Goal: Task Accomplishment & Management: Manage account settings

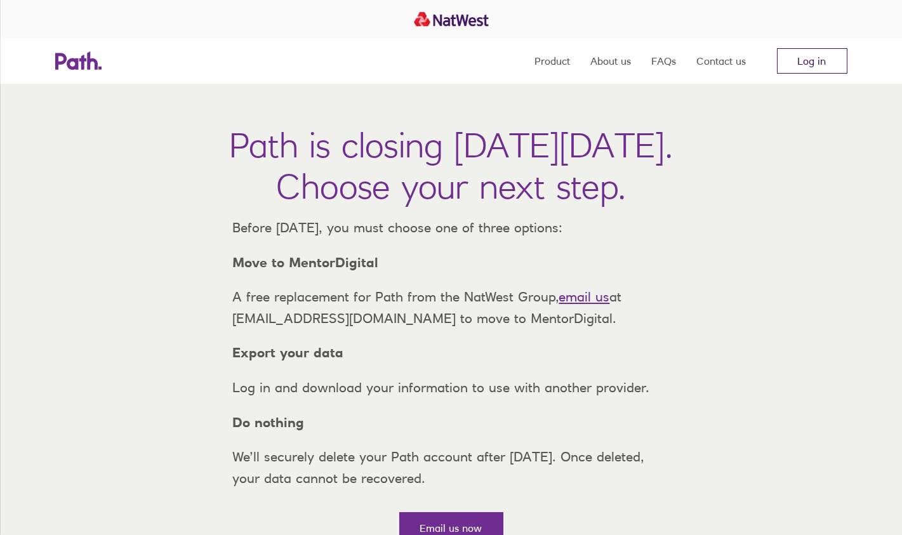
click at [817, 60] on link "Log in" at bounding box center [812, 60] width 70 height 25
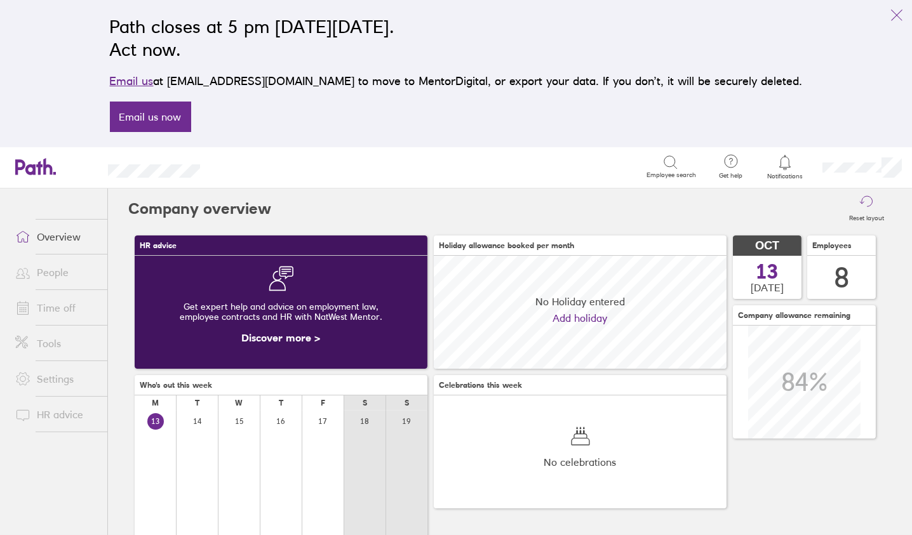
scroll to position [112, 292]
click at [62, 241] on link "Overview" at bounding box center [56, 236] width 102 height 25
click at [57, 307] on link "Time off" at bounding box center [56, 307] width 102 height 25
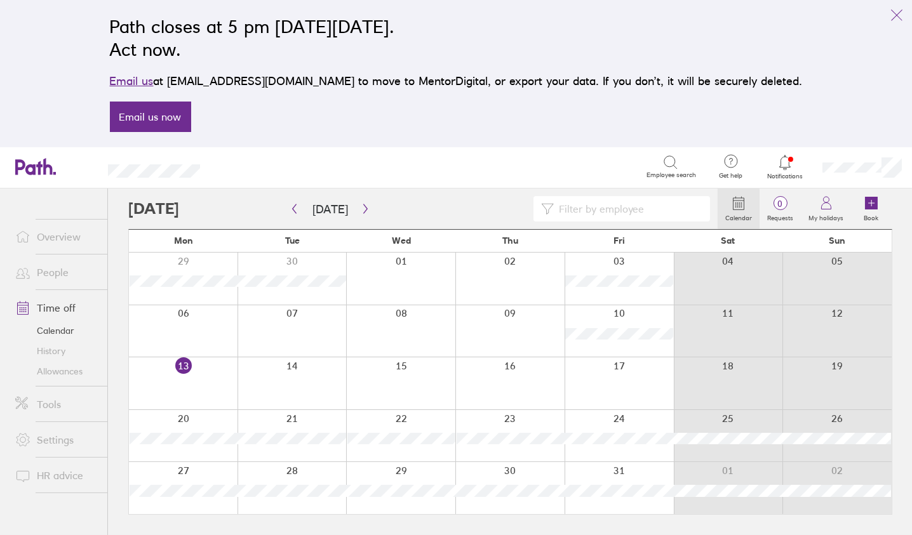
click at [54, 369] on link "Allowances" at bounding box center [56, 371] width 102 height 20
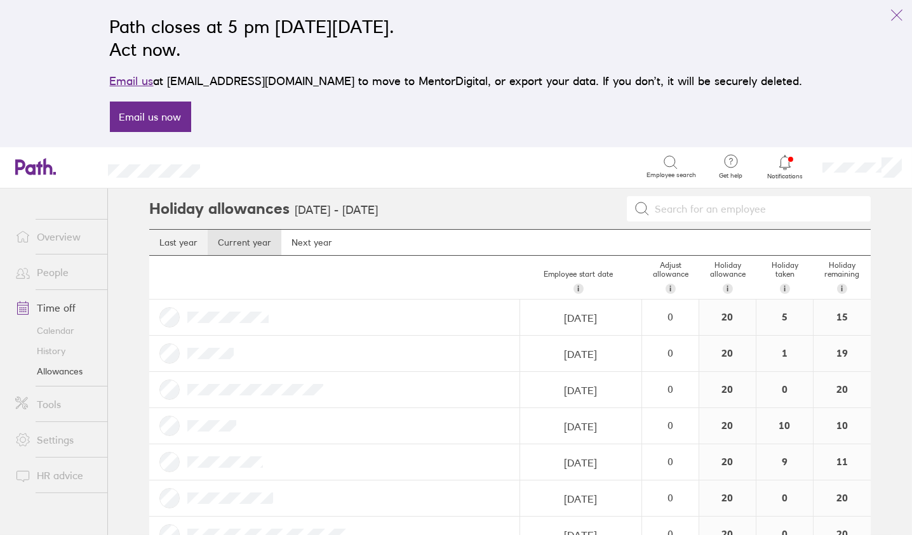
click at [178, 243] on link "Last year" at bounding box center [178, 242] width 58 height 25
click at [241, 239] on link "Current year" at bounding box center [245, 242] width 74 height 25
click at [659, 314] on div "0" at bounding box center [670, 316] width 55 height 11
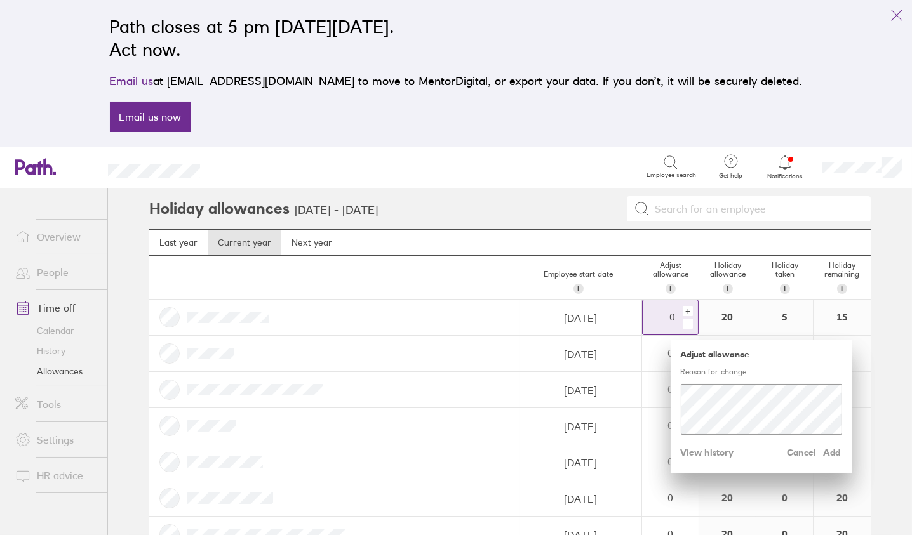
click at [684, 309] on div "+" at bounding box center [688, 311] width 10 height 10
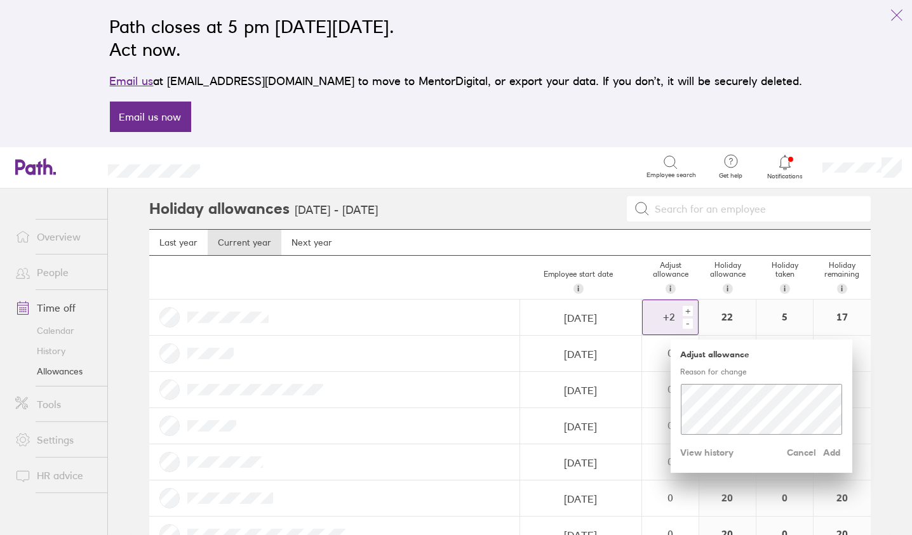
click at [684, 309] on div "+" at bounding box center [688, 311] width 10 height 10
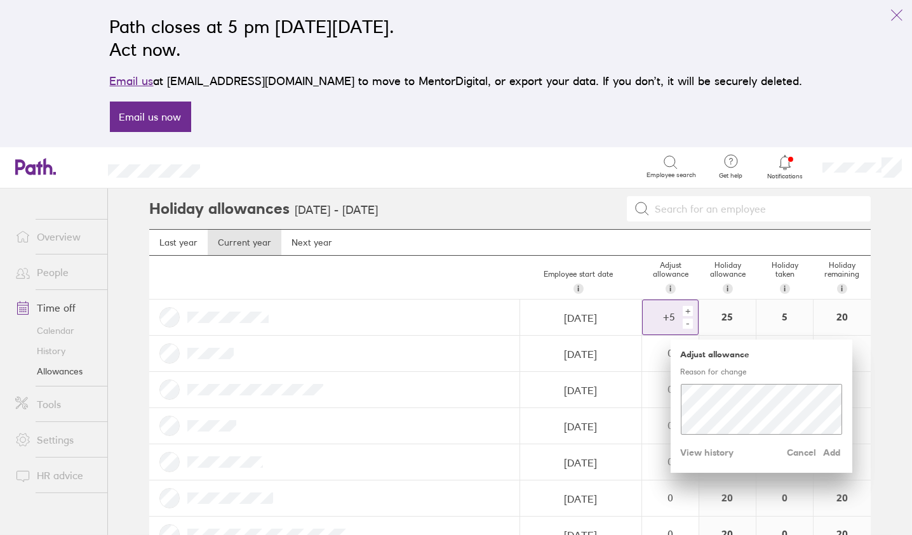
click at [684, 309] on div "+" at bounding box center [688, 311] width 10 height 10
click at [685, 309] on div "+" at bounding box center [688, 311] width 10 height 10
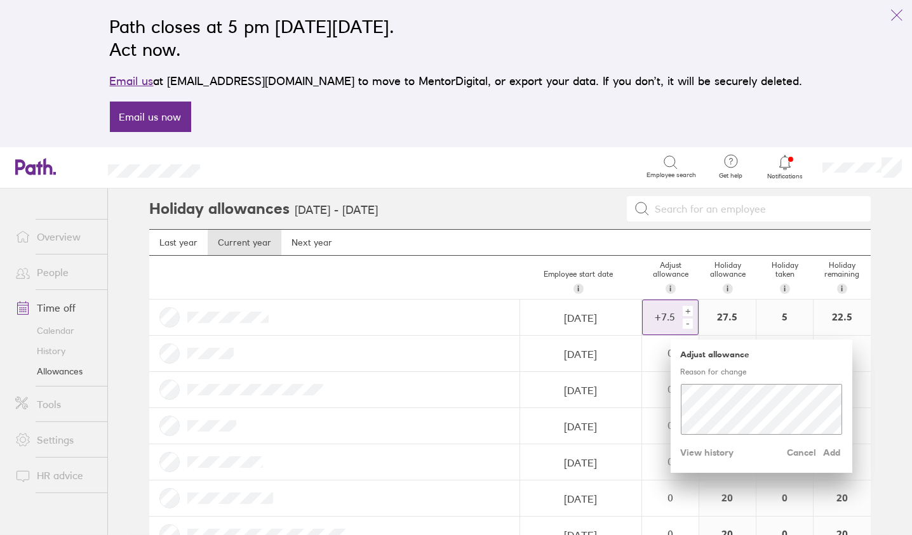
click at [685, 309] on div "+" at bounding box center [688, 311] width 10 height 10
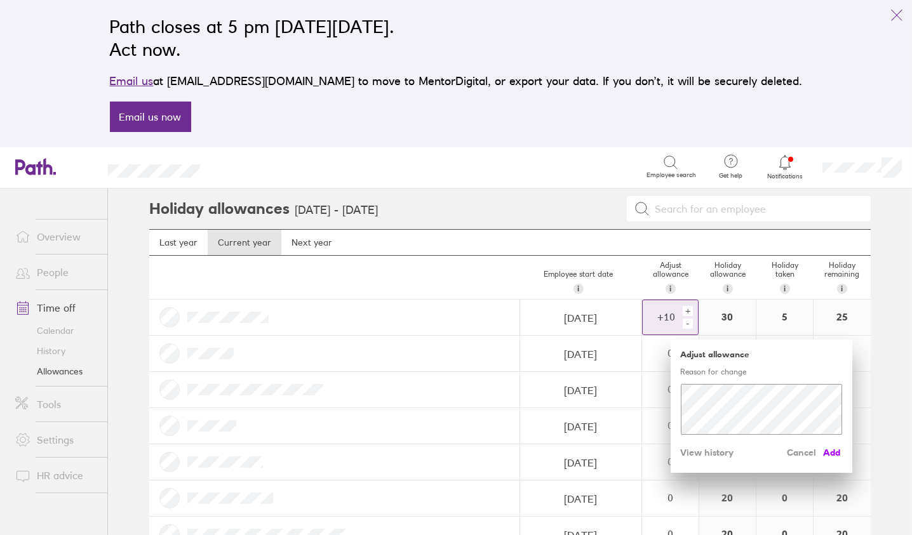
click at [830, 453] on span "Add" at bounding box center [832, 453] width 20 height 20
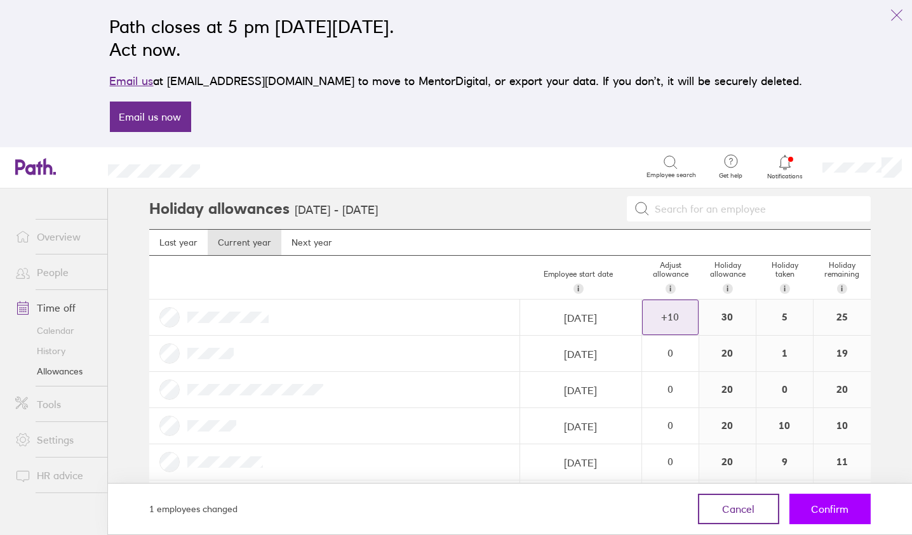
click at [838, 512] on span "Confirm" at bounding box center [830, 509] width 37 height 11
click at [827, 507] on span "Confirm" at bounding box center [830, 509] width 37 height 11
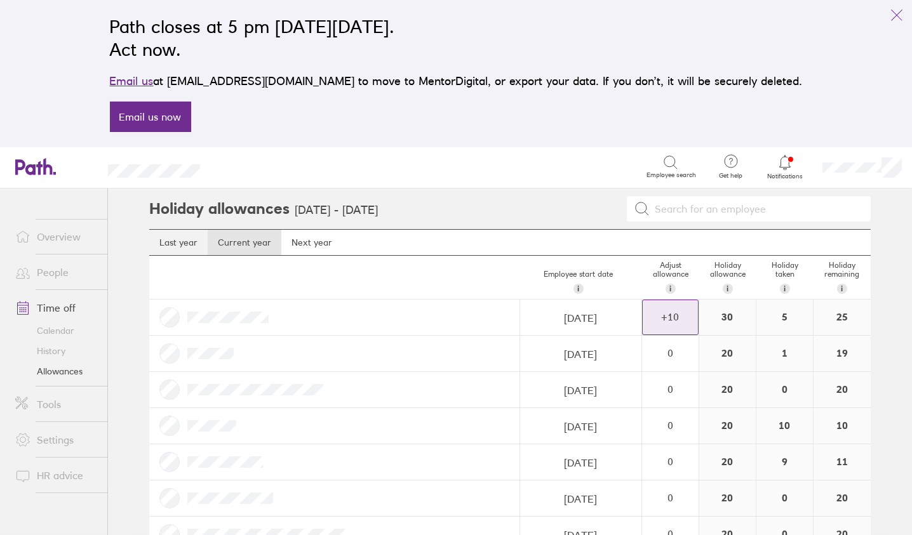
click at [168, 237] on link "Last year" at bounding box center [178, 242] width 58 height 25
click at [231, 240] on link "Current year" at bounding box center [245, 242] width 74 height 25
click at [299, 238] on link "Next year" at bounding box center [311, 242] width 61 height 25
click at [227, 240] on link "Current year" at bounding box center [245, 242] width 74 height 25
click at [165, 238] on link "Last year" at bounding box center [178, 242] width 58 height 25
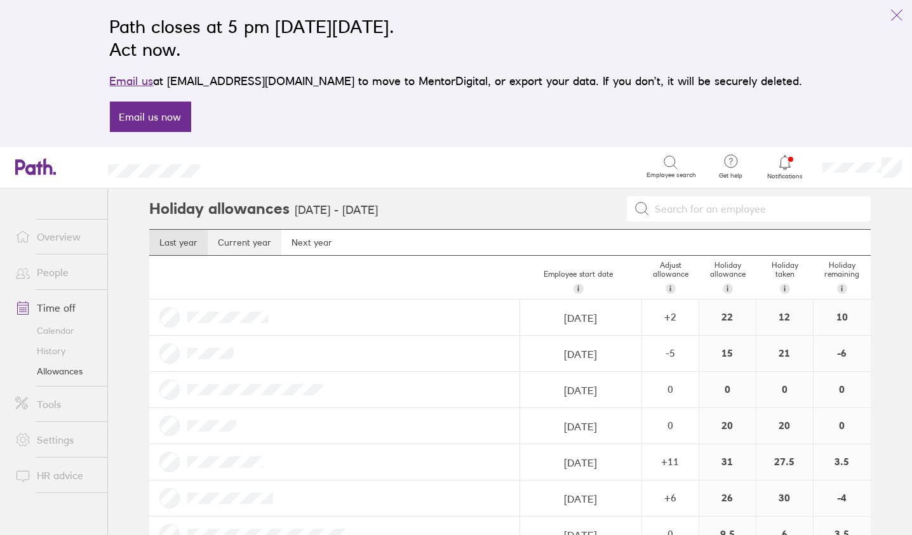
click at [233, 239] on link "Current year" at bounding box center [245, 242] width 74 height 25
click at [180, 244] on link "Last year" at bounding box center [178, 242] width 58 height 25
click at [238, 243] on link "Current year" at bounding box center [245, 242] width 74 height 25
click at [168, 244] on link "Last year" at bounding box center [178, 242] width 58 height 25
click at [250, 240] on link "Current year" at bounding box center [245, 242] width 74 height 25
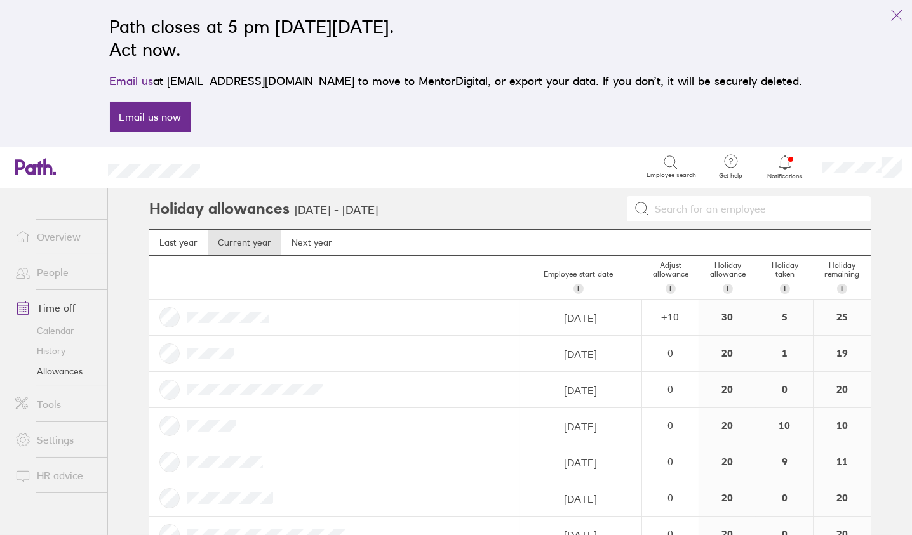
click at [62, 330] on link "Calendar" at bounding box center [56, 331] width 102 height 20
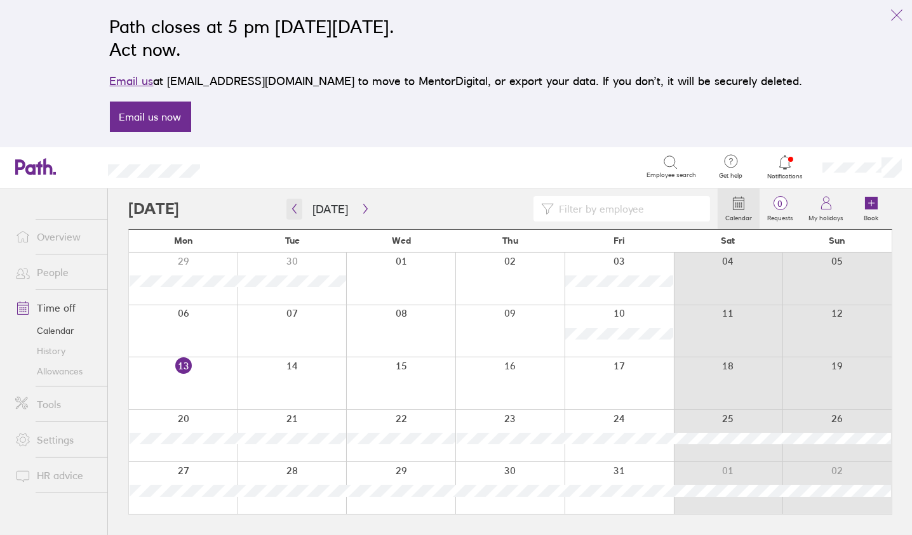
click at [294, 213] on icon "button" at bounding box center [295, 209] width 10 height 10
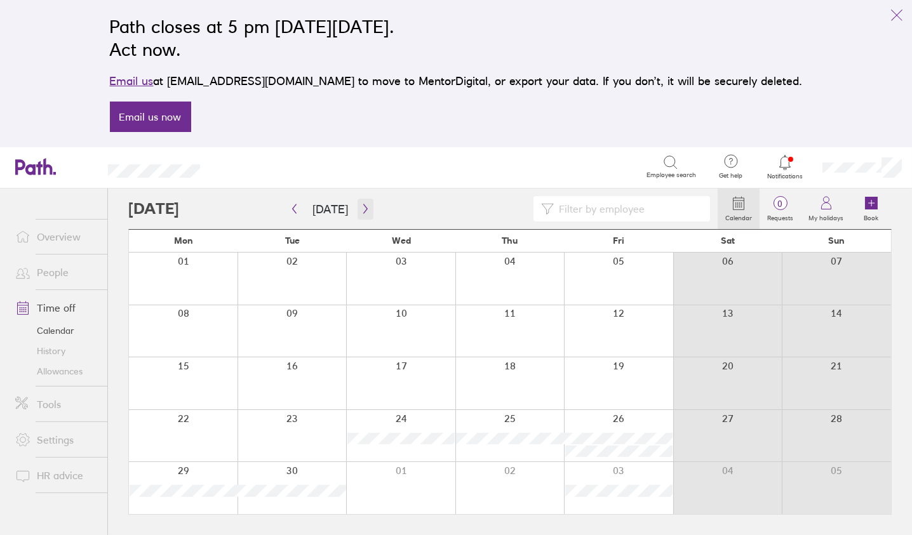
click at [361, 211] on icon "button" at bounding box center [366, 209] width 10 height 10
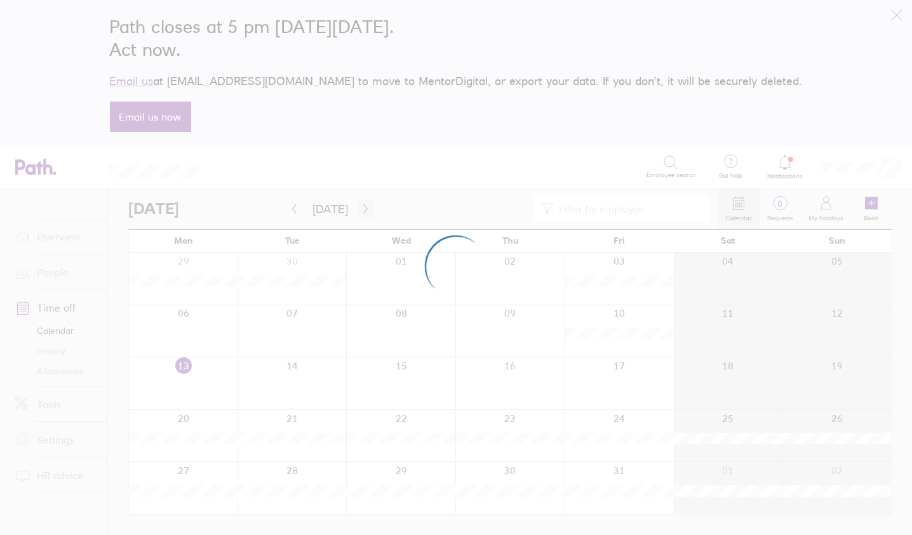
click at [359, 211] on div at bounding box center [456, 267] width 912 height 535
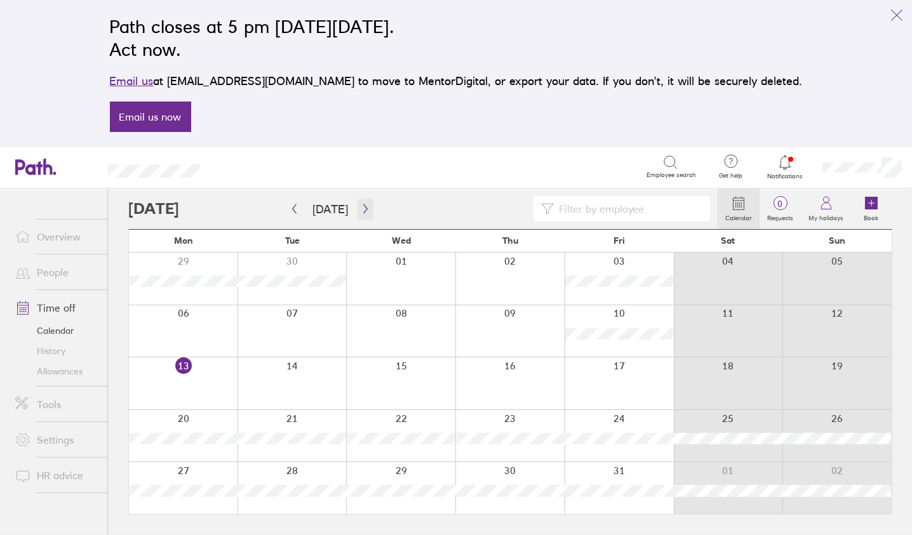
click at [361, 211] on icon "button" at bounding box center [366, 209] width 10 height 10
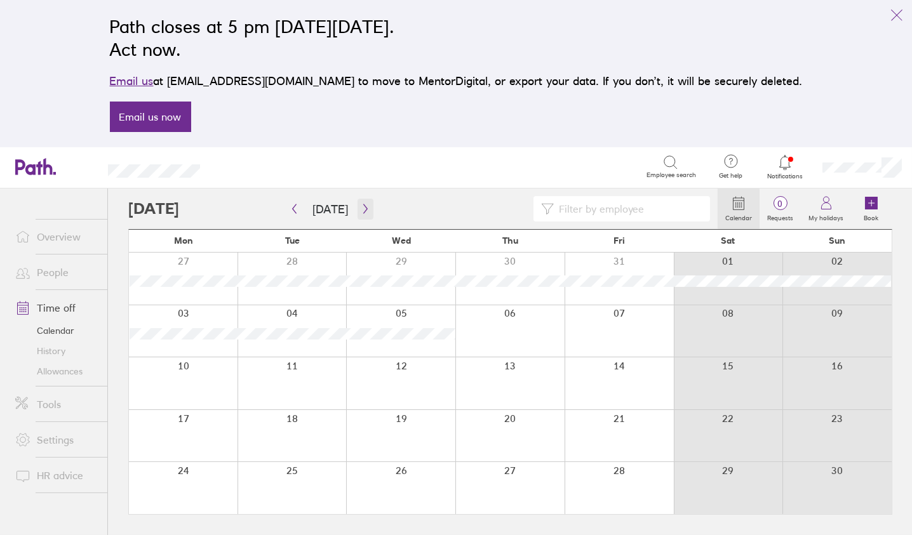
click at [361, 211] on icon "button" at bounding box center [366, 209] width 10 height 10
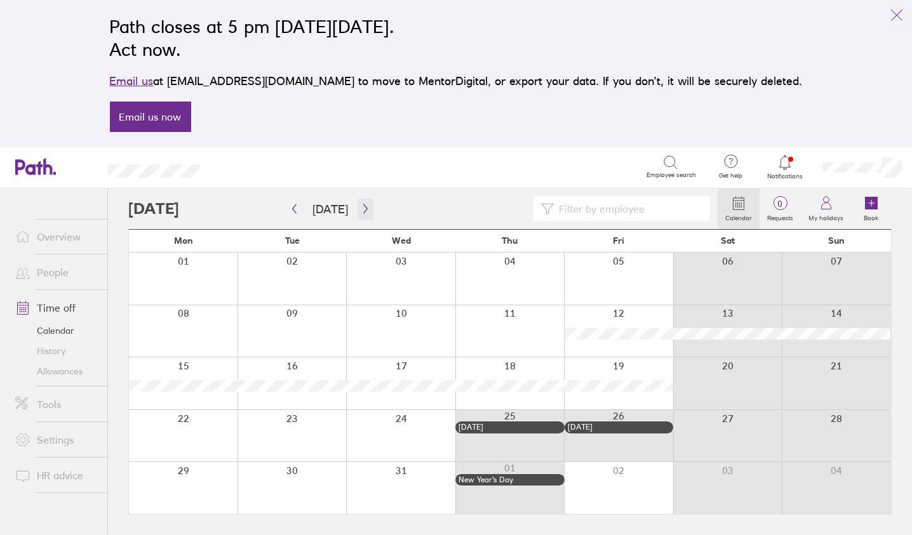
click at [361, 211] on icon "button" at bounding box center [366, 209] width 10 height 10
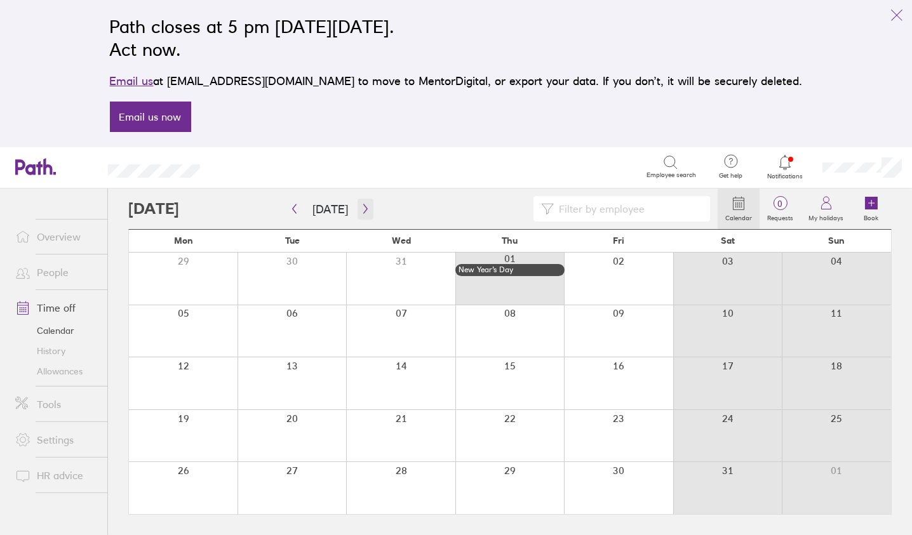
click at [363, 207] on icon "button" at bounding box center [365, 210] width 4 height 10
